Goal: Transaction & Acquisition: Purchase product/service

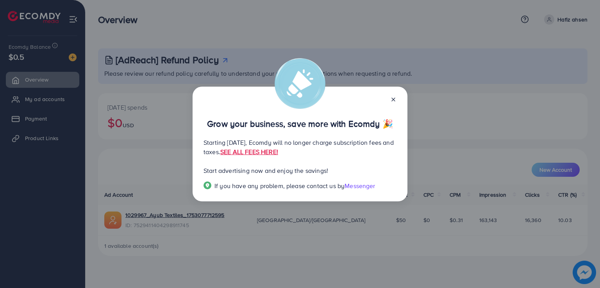
click at [394, 97] on icon at bounding box center [393, 100] width 6 height 6
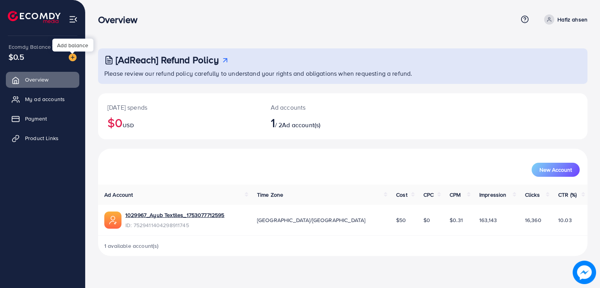
click at [72, 55] on img at bounding box center [73, 58] width 8 height 8
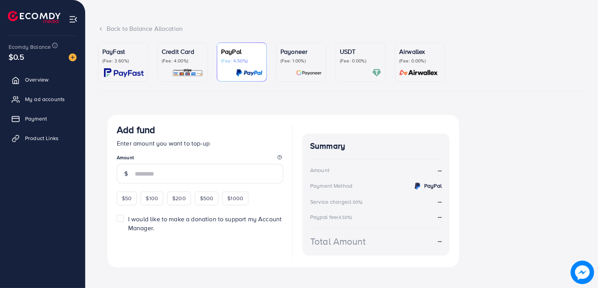
scroll to position [41, 0]
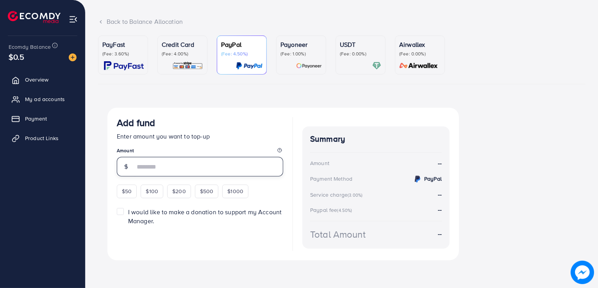
click at [137, 167] on input "number" at bounding box center [209, 167] width 149 height 20
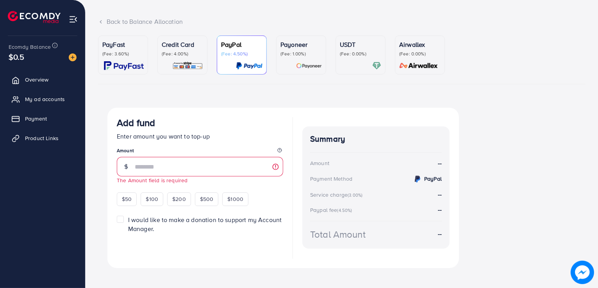
click at [184, 47] on p "Credit Card" at bounding box center [182, 44] width 41 height 9
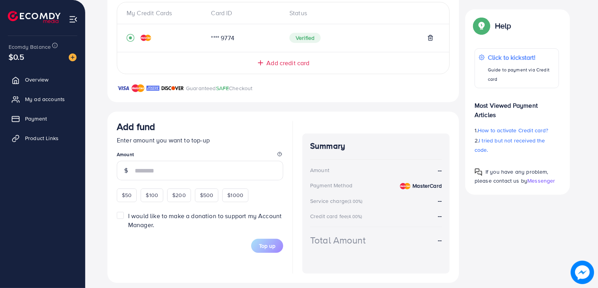
scroll to position [182, 0]
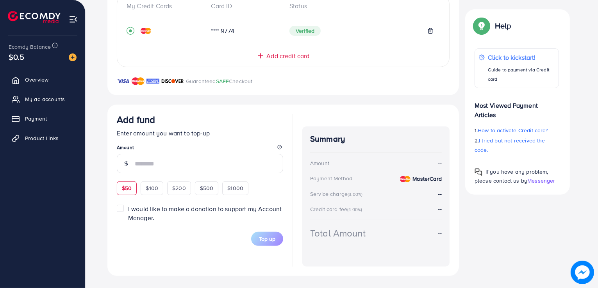
click at [127, 184] on span "$50" at bounding box center [127, 188] width 10 height 8
type input "**"
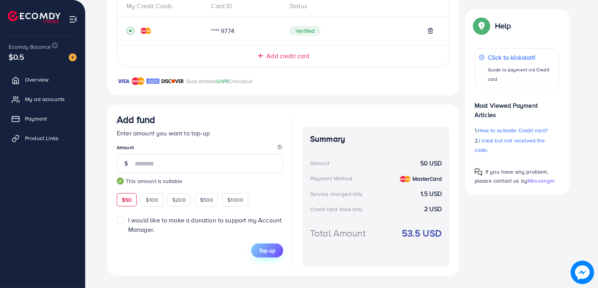
click at [266, 251] on span "Top up" at bounding box center [267, 251] width 16 height 8
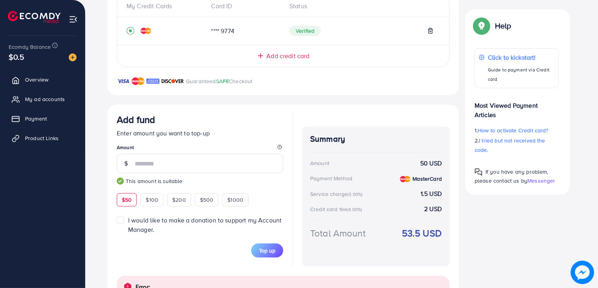
scroll to position [223, 0]
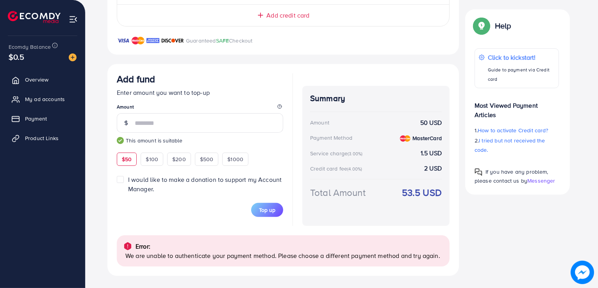
click at [222, 85] on div "Add fund" at bounding box center [200, 80] width 167 height 14
